Goal: Task Accomplishment & Management: Manage account settings

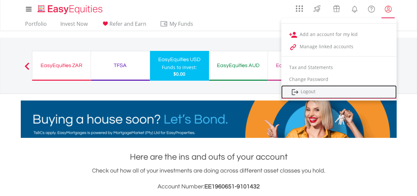
click at [358, 93] on link "Logout" at bounding box center [338, 92] width 115 height 14
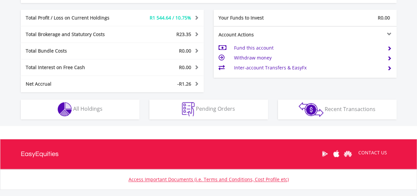
scroll to position [388, 0]
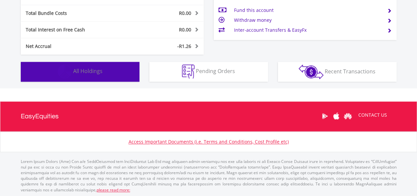
click at [131, 74] on button "Holdings All Holdings" at bounding box center [80, 72] width 119 height 20
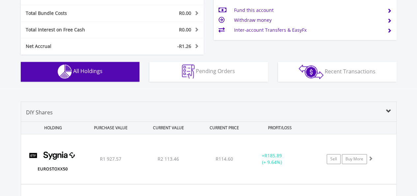
scroll to position [489, 0]
